Goal: Task Accomplishment & Management: Use online tool/utility

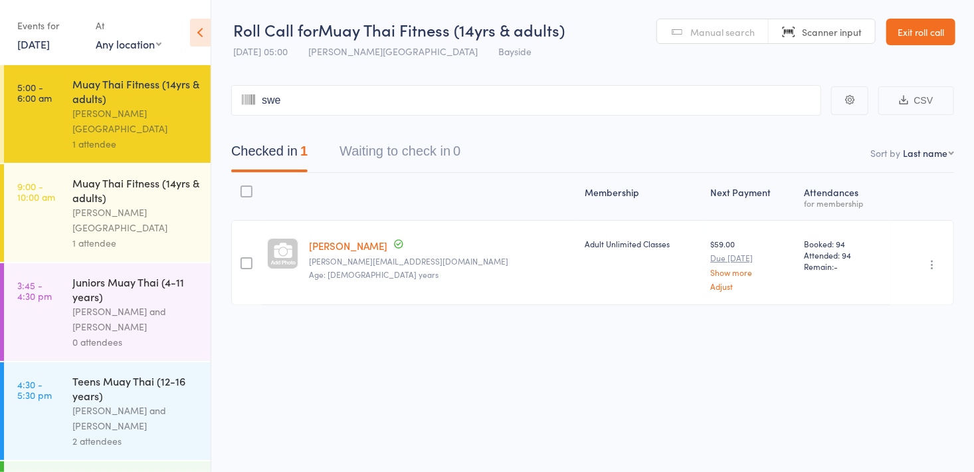
type input "swee"
click at [697, 37] on span "Manual search" at bounding box center [722, 31] width 64 height 13
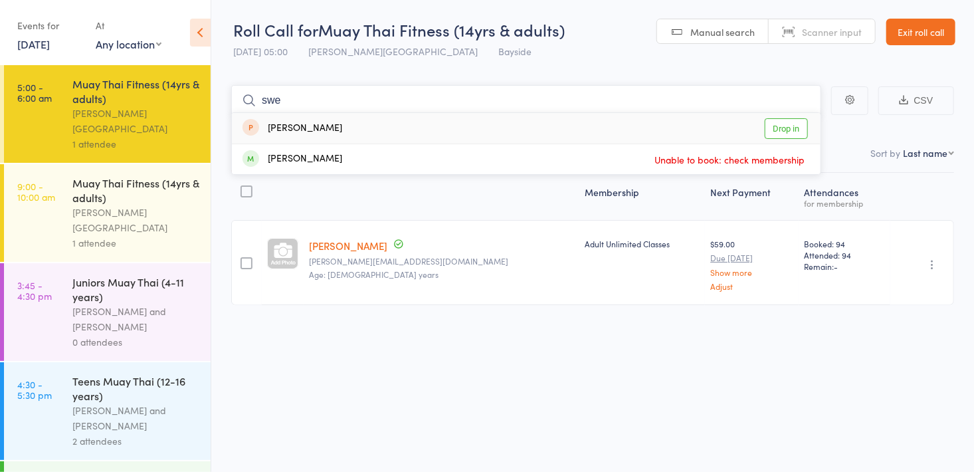
type input "swe"
click at [787, 129] on link "Drop in" at bounding box center [786, 128] width 43 height 21
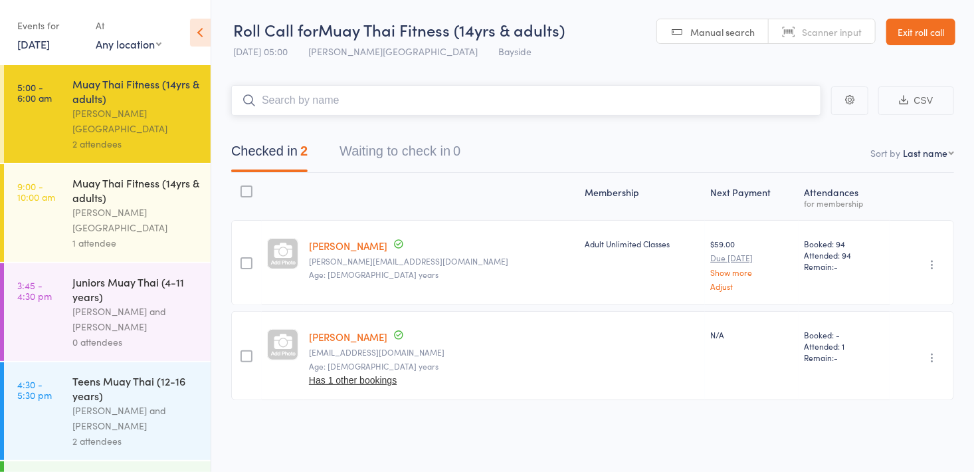
click at [371, 94] on input "search" at bounding box center [526, 100] width 590 height 31
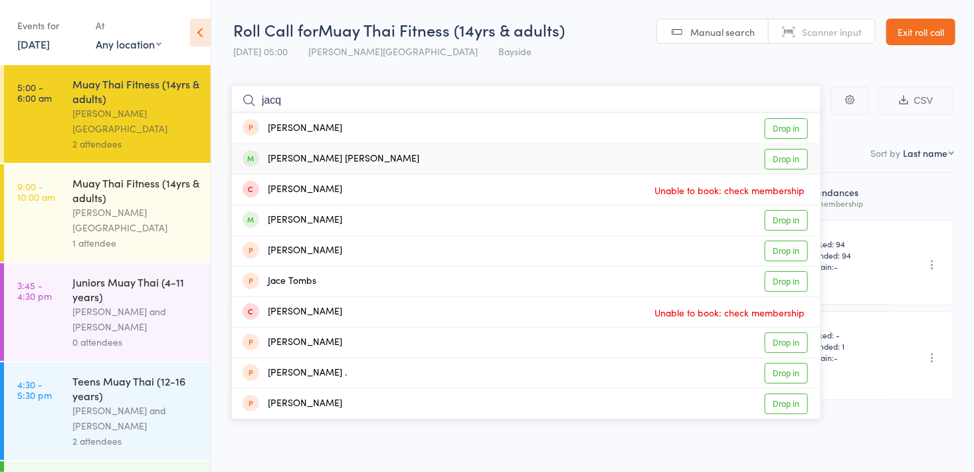
type input "jacq"
click at [796, 162] on link "Drop in" at bounding box center [786, 159] width 43 height 21
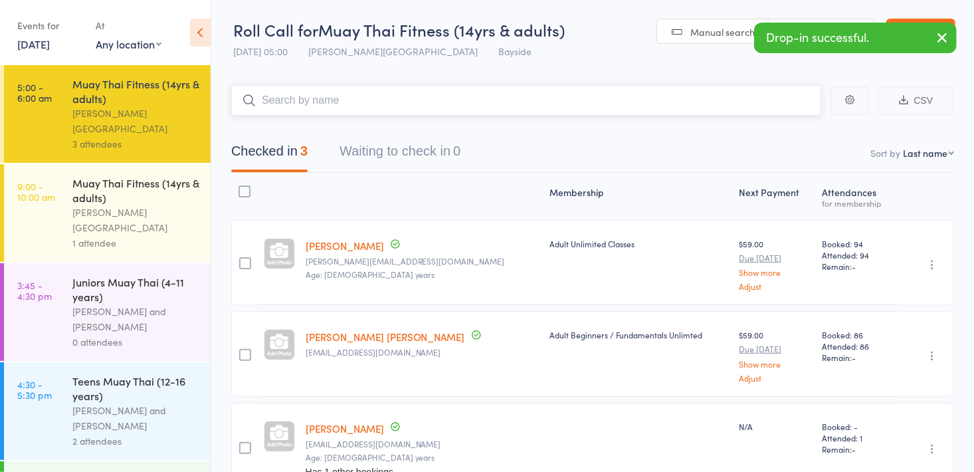
click at [364, 102] on input "search" at bounding box center [526, 100] width 590 height 31
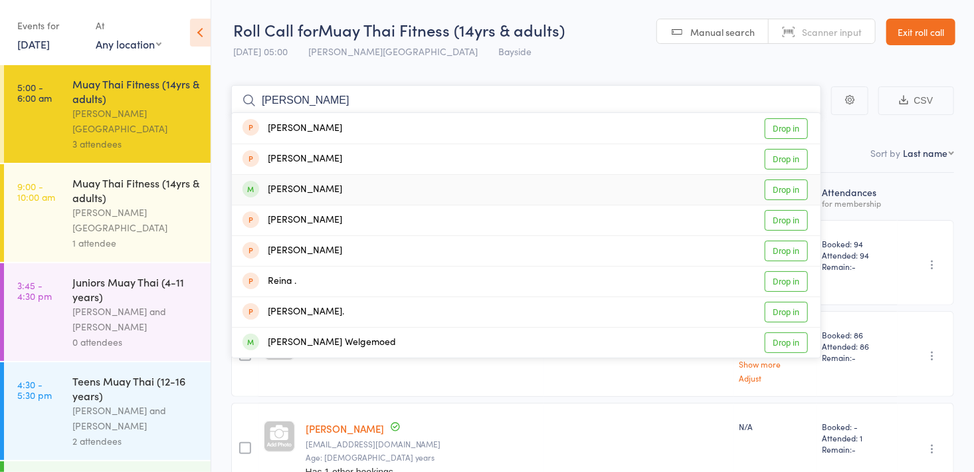
type input "[PERSON_NAME]"
click at [790, 193] on link "Drop in" at bounding box center [786, 189] width 43 height 21
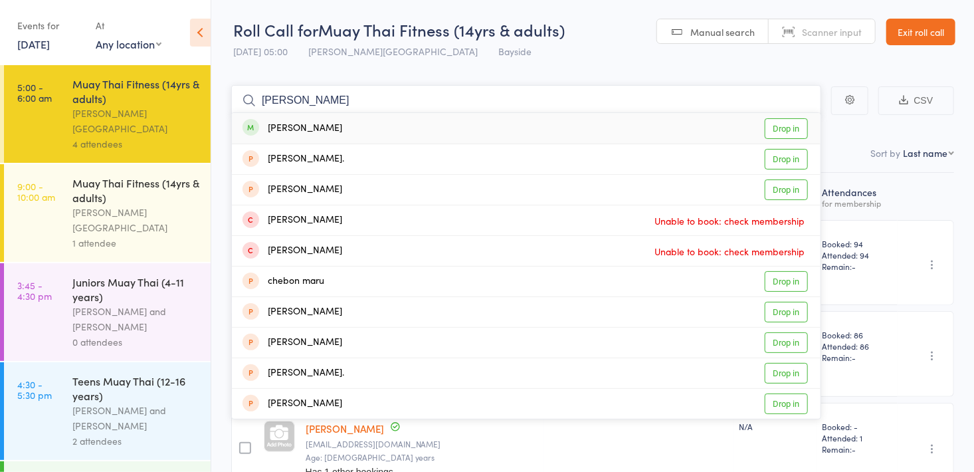
type input "[PERSON_NAME]"
click at [782, 130] on link "Drop in" at bounding box center [786, 128] width 43 height 21
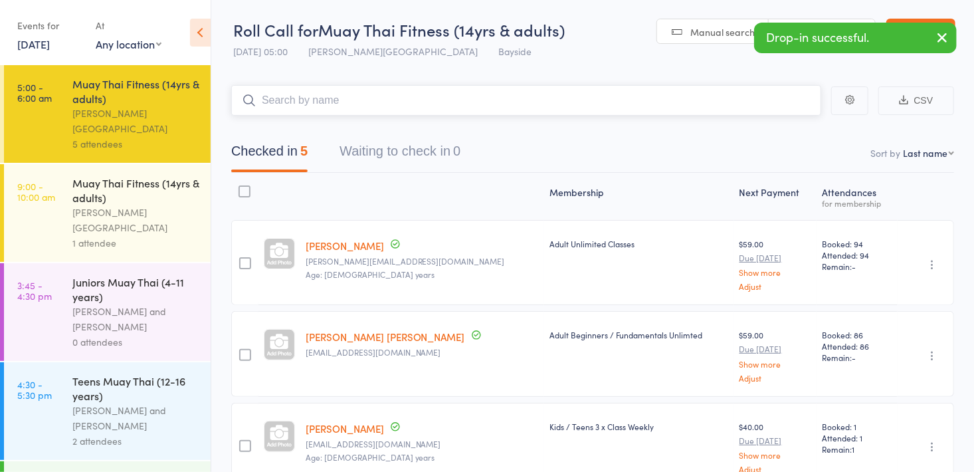
click at [389, 112] on input "search" at bounding box center [526, 100] width 590 height 31
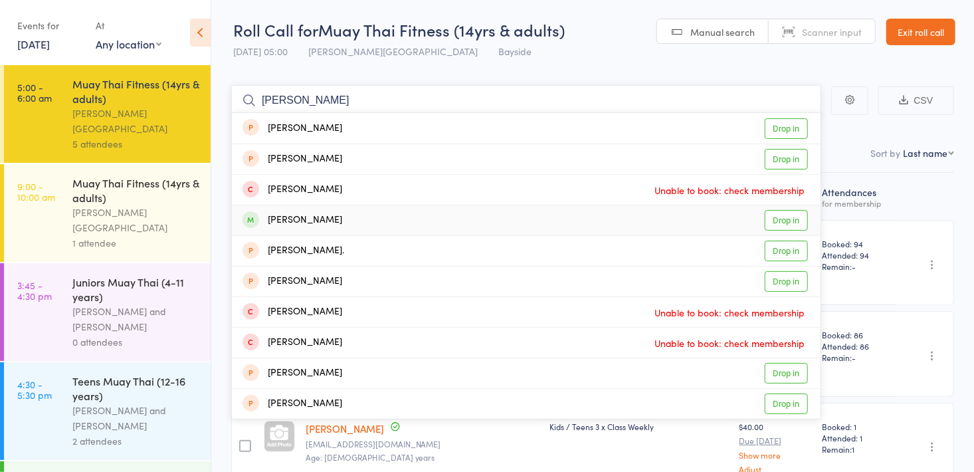
type input "[PERSON_NAME]"
click at [781, 222] on link "Drop in" at bounding box center [786, 220] width 43 height 21
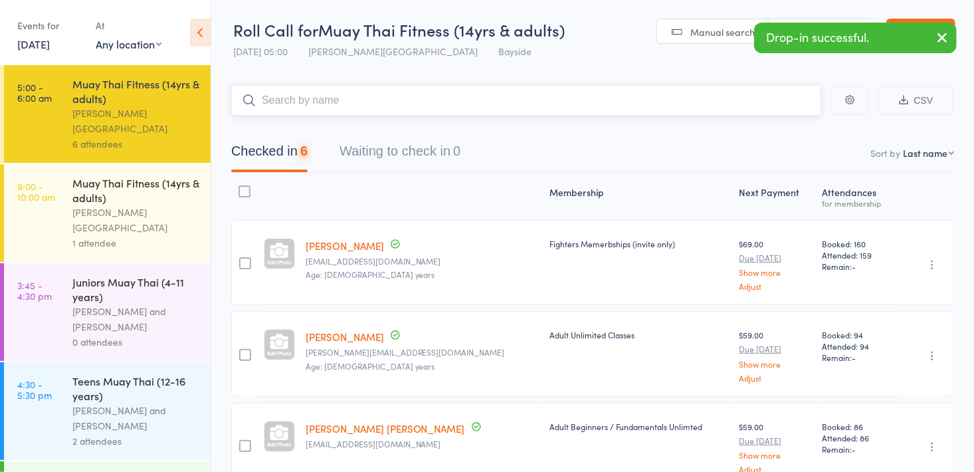
click at [488, 106] on input "search" at bounding box center [526, 100] width 590 height 31
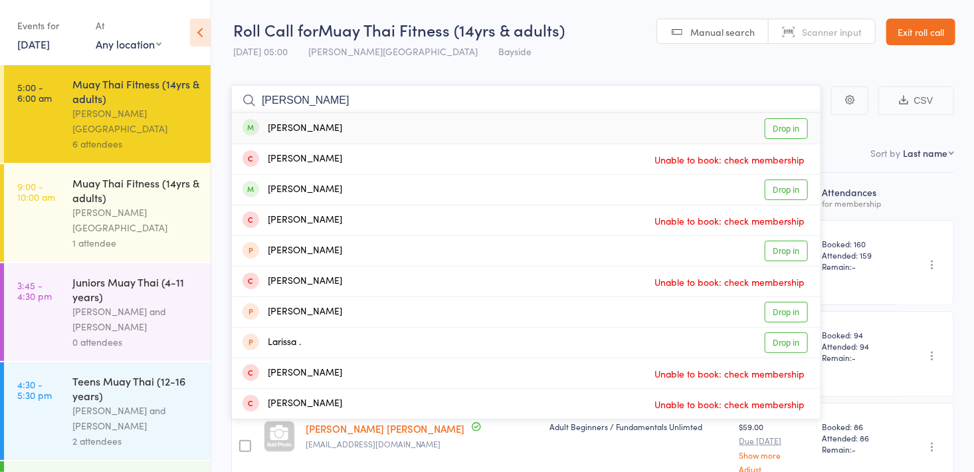
type input "[PERSON_NAME]"
click at [789, 136] on link "Drop in" at bounding box center [786, 128] width 43 height 21
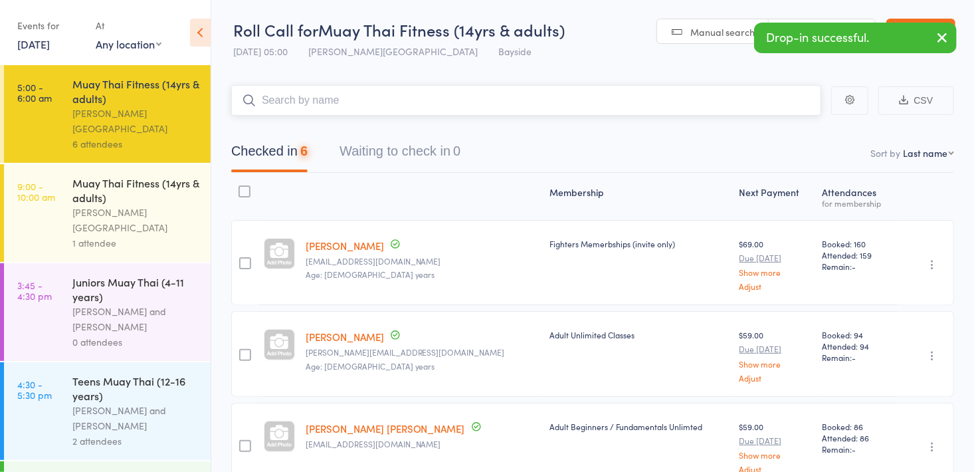
click at [659, 108] on input "search" at bounding box center [526, 100] width 590 height 31
type input "lock"
click at [786, 130] on link "Drop in" at bounding box center [786, 128] width 43 height 21
